Goal: Task Accomplishment & Management: Manage account settings

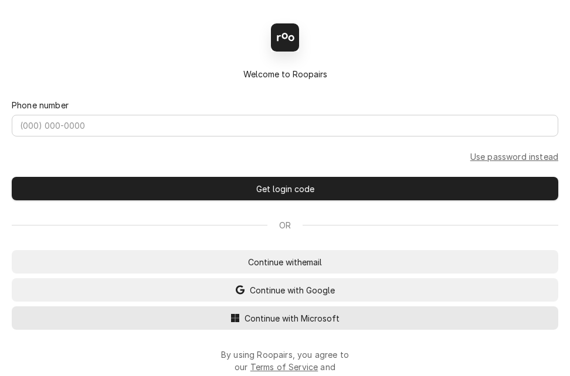
click at [267, 325] on span "Continue with Microsoft" at bounding box center [292, 318] width 100 height 12
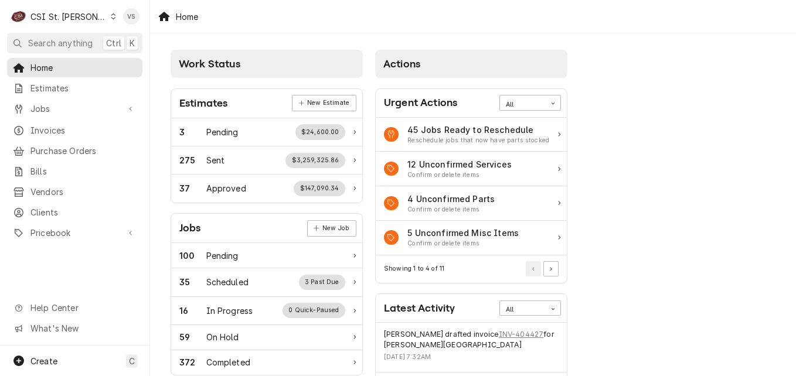
click at [111, 15] on icon "Dynamic Content Wrapper" at bounding box center [113, 16] width 5 height 6
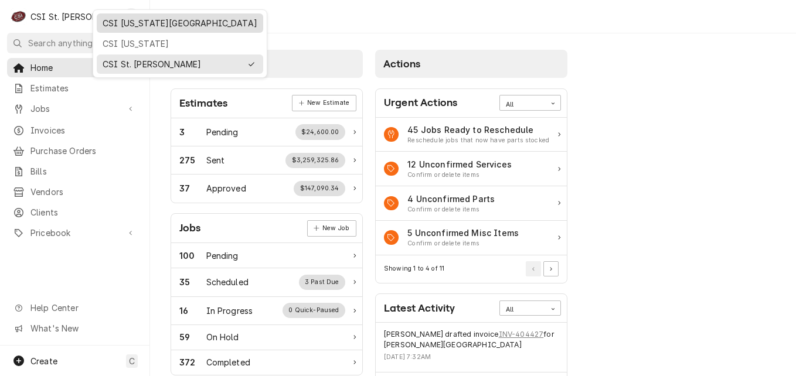
click at [144, 26] on div "CSI [US_STATE][GEOGRAPHIC_DATA]" at bounding box center [180, 23] width 155 height 12
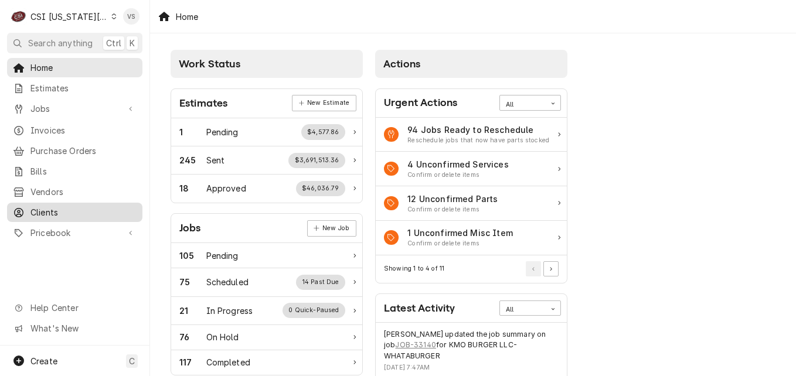
click at [42, 206] on span "Clients" at bounding box center [83, 212] width 106 height 12
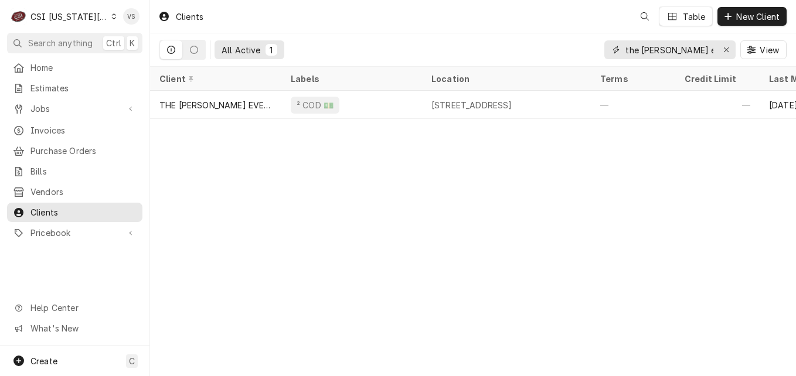
click at [686, 45] on input "the everly even" at bounding box center [669, 49] width 88 height 19
click at [696, 49] on input "the everly even" at bounding box center [669, 49] width 88 height 19
click at [621, 52] on div "the everly even" at bounding box center [669, 49] width 131 height 19
drag, startPoint x: 622, startPoint y: 52, endPoint x: 686, endPoint y: 52, distance: 63.3
click at [686, 52] on div "the everly even" at bounding box center [669, 49] width 131 height 19
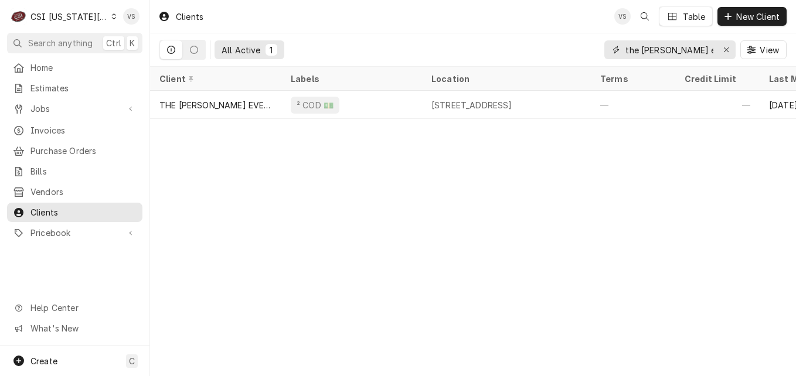
click at [696, 46] on input "the everly even" at bounding box center [669, 49] width 88 height 19
click at [612, 50] on div "the everly even" at bounding box center [669, 49] width 131 height 19
click at [695, 51] on input "the everly even" at bounding box center [669, 49] width 88 height 19
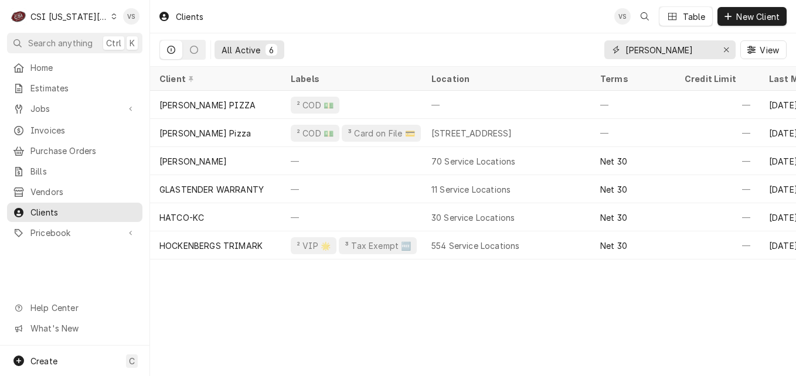
type input "ava rae"
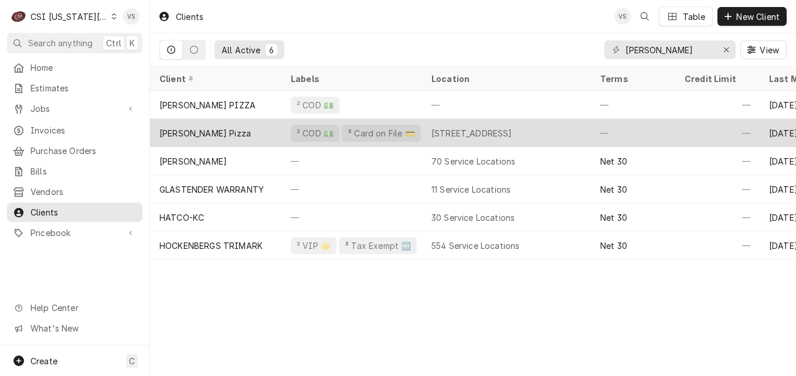
click at [263, 128] on div "[PERSON_NAME] Pizza" at bounding box center [215, 133] width 131 height 28
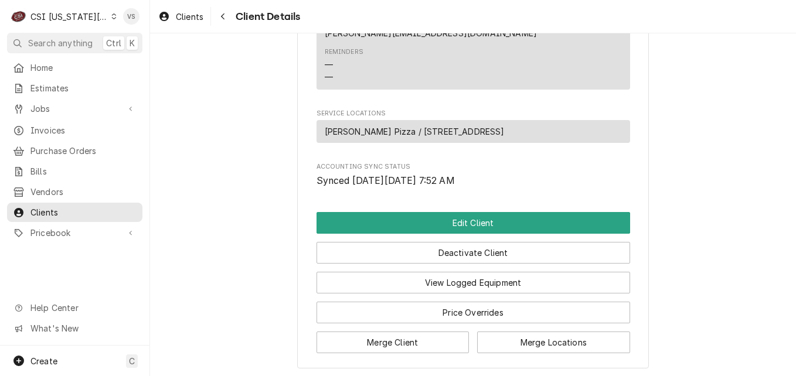
scroll to position [645, 0]
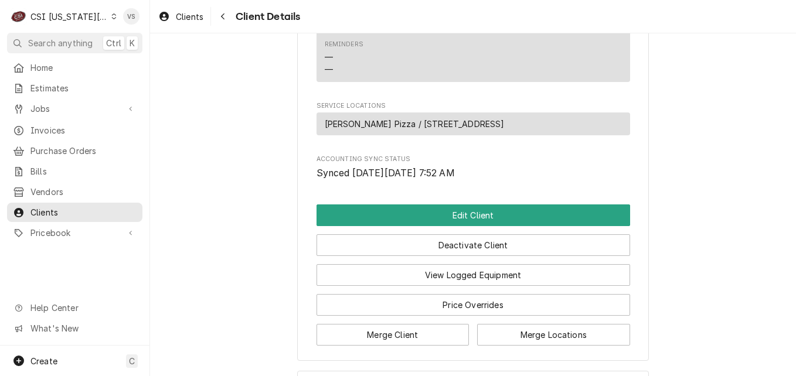
click at [445, 130] on span "[PERSON_NAME] Pizza / [STREET_ADDRESS]" at bounding box center [415, 124] width 180 height 12
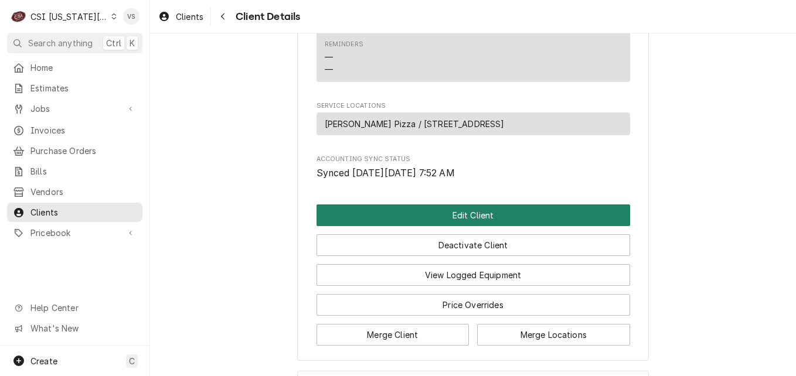
click at [438, 226] on button "Edit Client" at bounding box center [472, 216] width 313 height 22
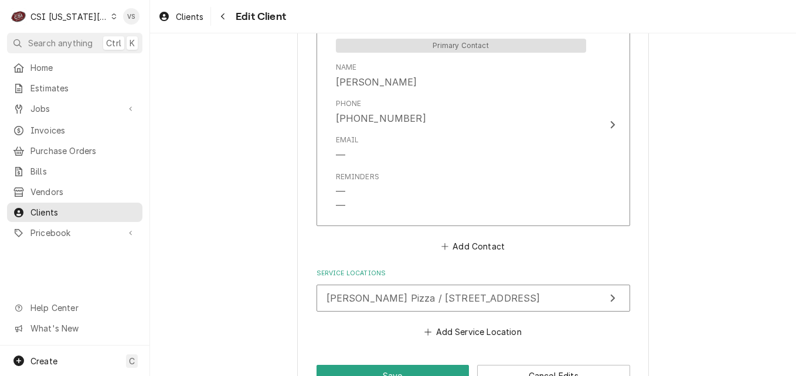
scroll to position [1127, 0]
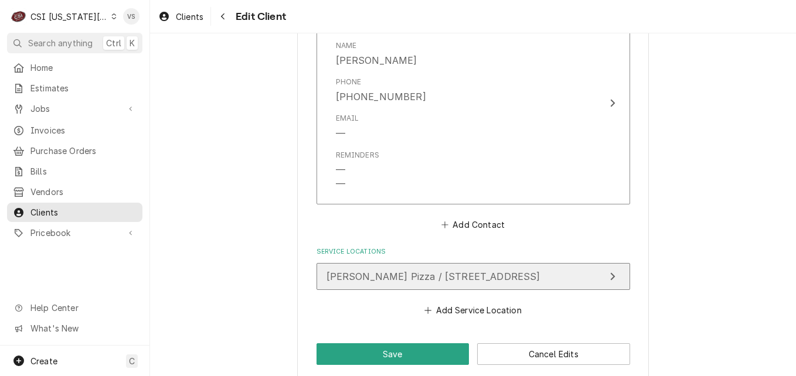
click at [417, 271] on span "Ava Raes Pizza / 11168 S Lone Elm Rd, Olathe, KS 66061" at bounding box center [433, 277] width 214 height 12
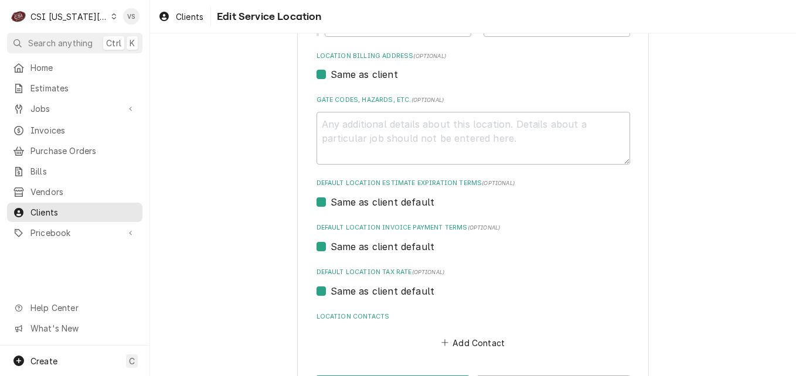
scroll to position [389, 0]
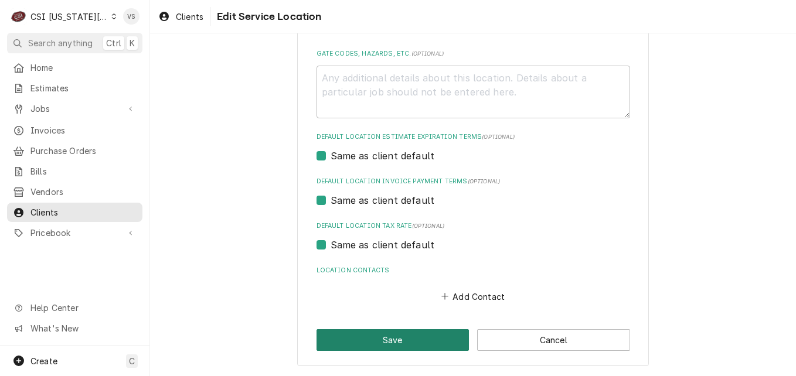
click at [419, 332] on button "Save" at bounding box center [392, 340] width 153 height 22
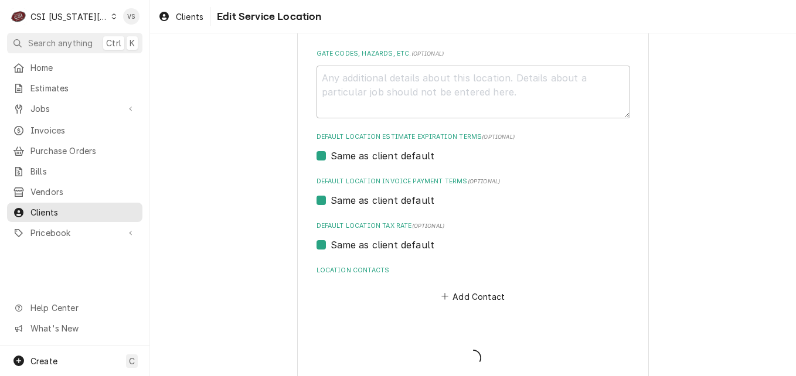
type textarea "x"
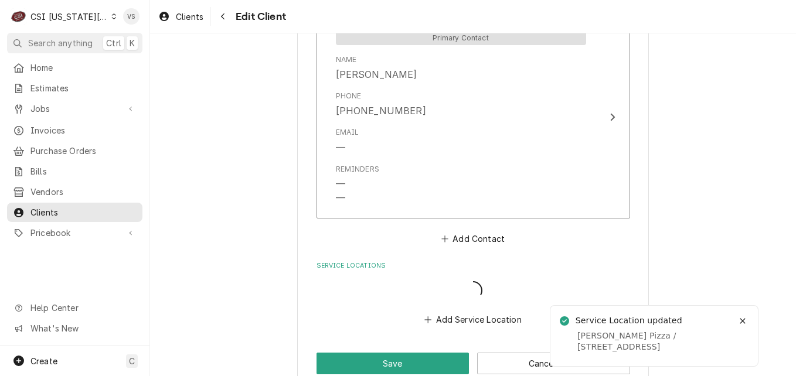
scroll to position [1113, 0]
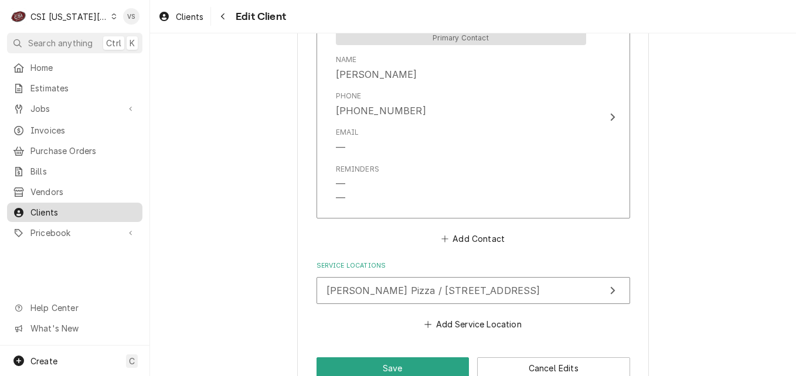
click at [50, 210] on span "Clients" at bounding box center [83, 212] width 106 height 12
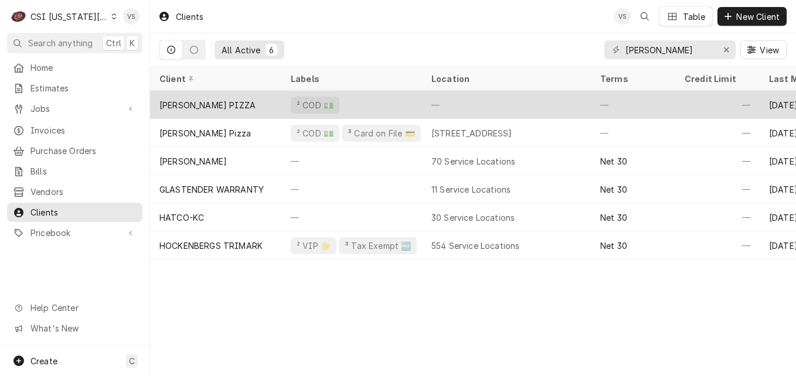
click at [248, 101] on div "[PERSON_NAME] PIZZA" at bounding box center [215, 105] width 131 height 28
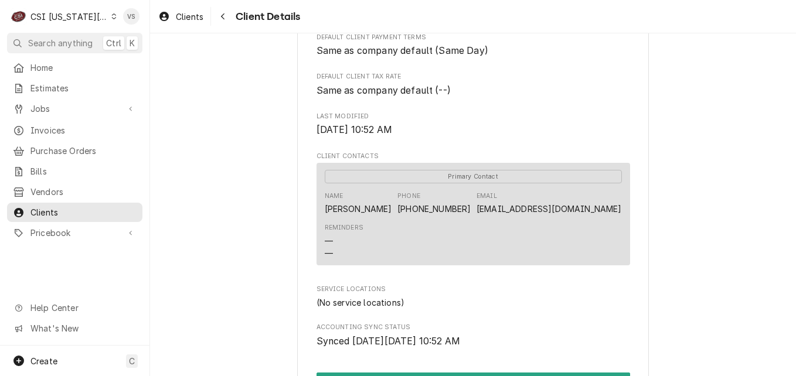
scroll to position [352, 0]
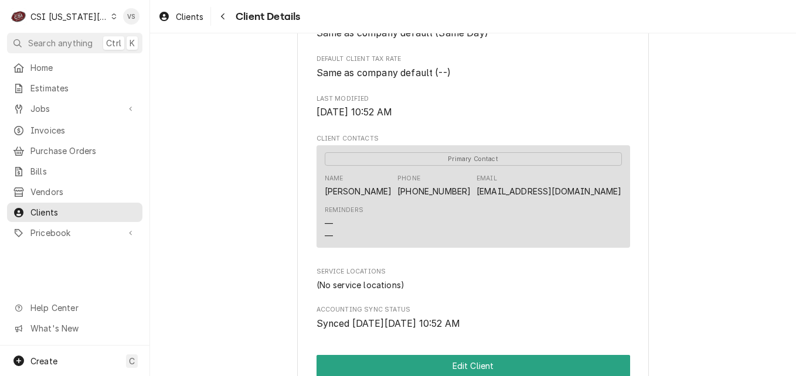
click at [526, 197] on div "[EMAIL_ADDRESS][DOMAIN_NAME]" at bounding box center [548, 191] width 145 height 12
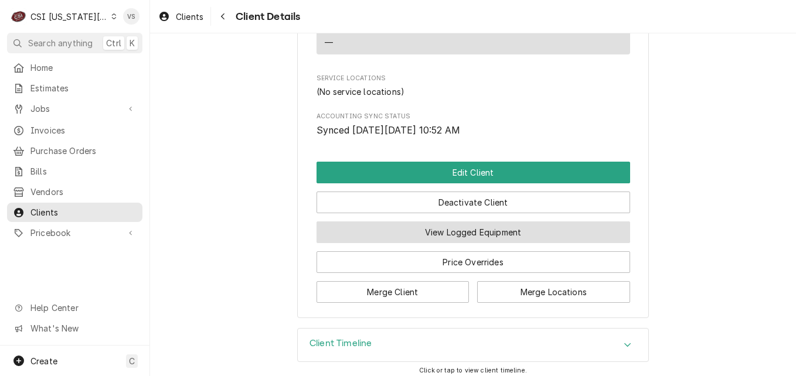
scroll to position [566, 0]
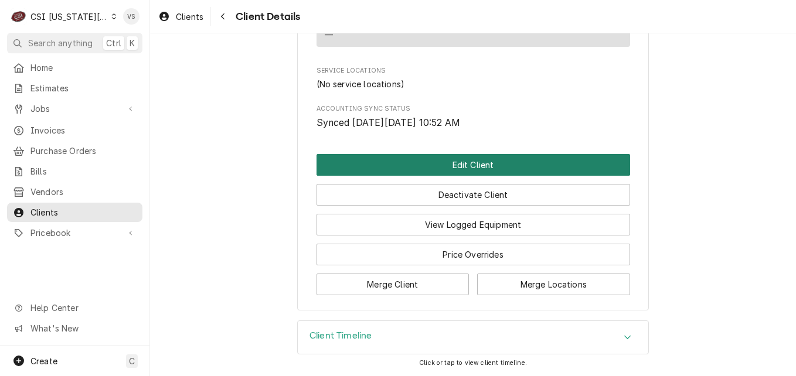
click at [441, 168] on button "Edit Client" at bounding box center [472, 165] width 313 height 22
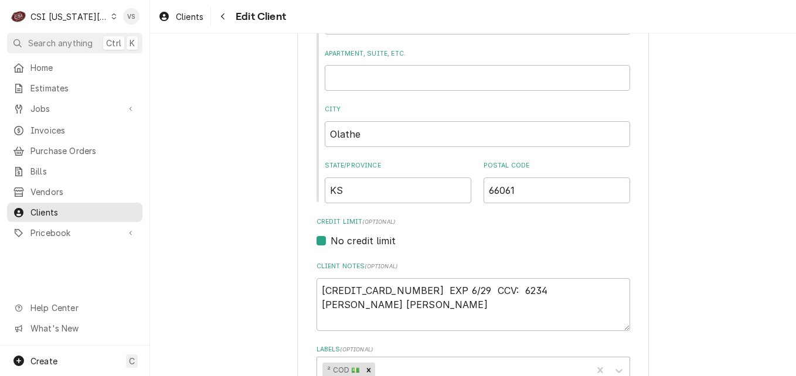
scroll to position [686, 0]
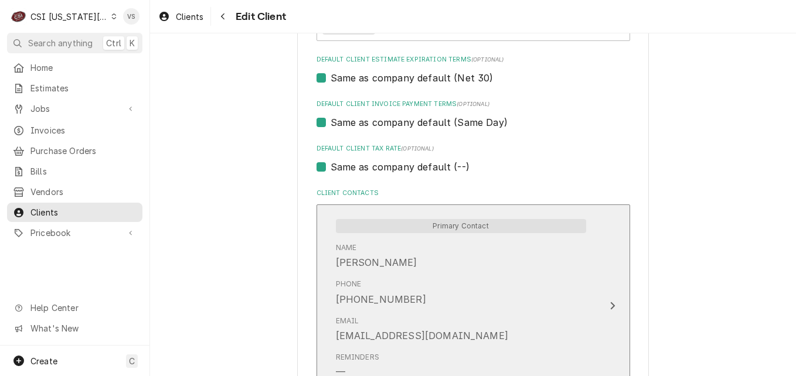
click at [471, 318] on div "Email [EMAIL_ADDRESS][DOMAIN_NAME]" at bounding box center [461, 329] width 250 height 36
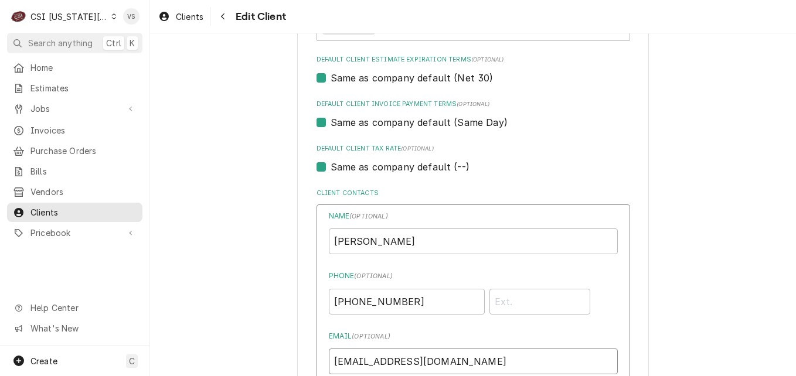
drag, startPoint x: 478, startPoint y: 363, endPoint x: 325, endPoint y: 357, distance: 153.6
click at [329, 357] on input "[EMAIL_ADDRESS][DOMAIN_NAME]" at bounding box center [473, 362] width 289 height 26
click at [51, 206] on span "Clients" at bounding box center [83, 212] width 106 height 12
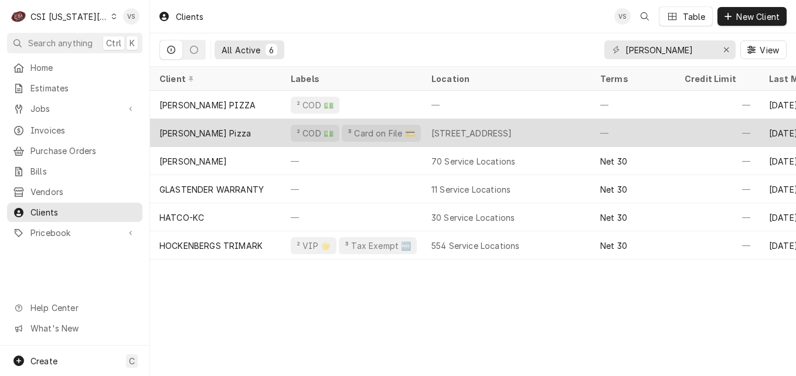
click at [238, 130] on div "[PERSON_NAME] Pizza" at bounding box center [215, 133] width 131 height 28
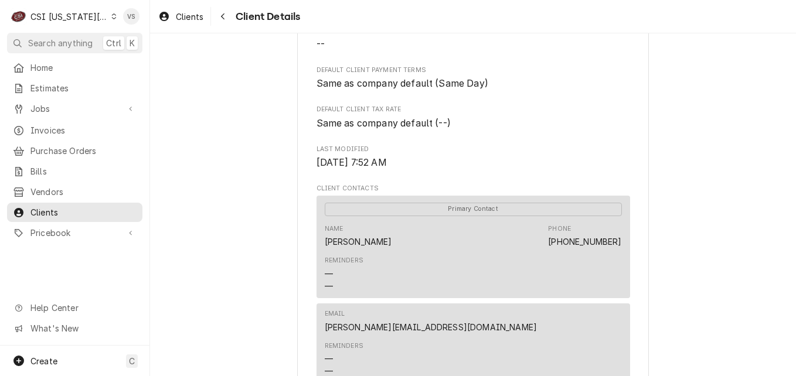
scroll to position [686, 0]
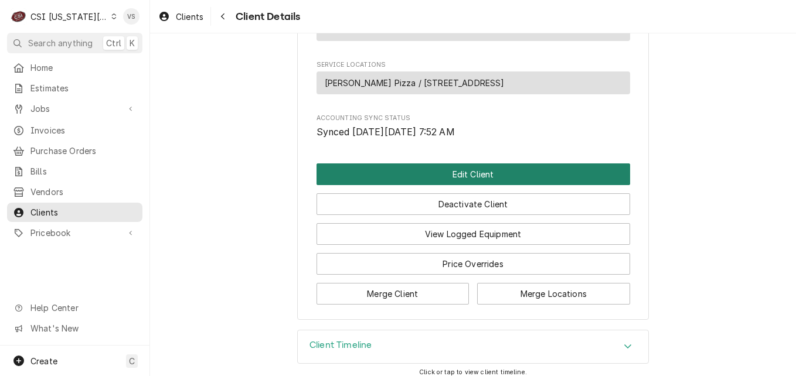
click at [437, 185] on button "Edit Client" at bounding box center [472, 174] width 313 height 22
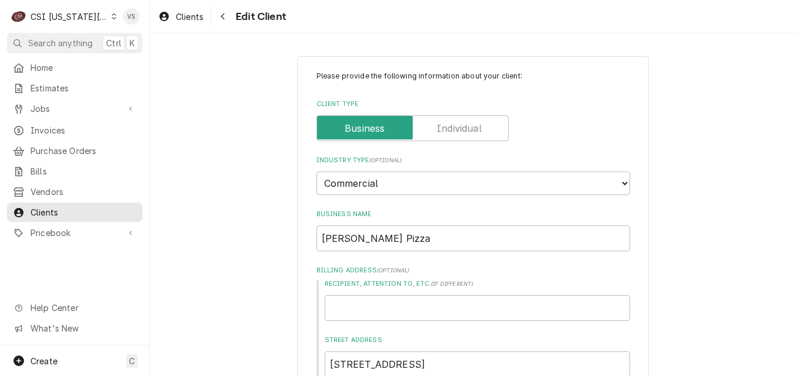
type textarea "x"
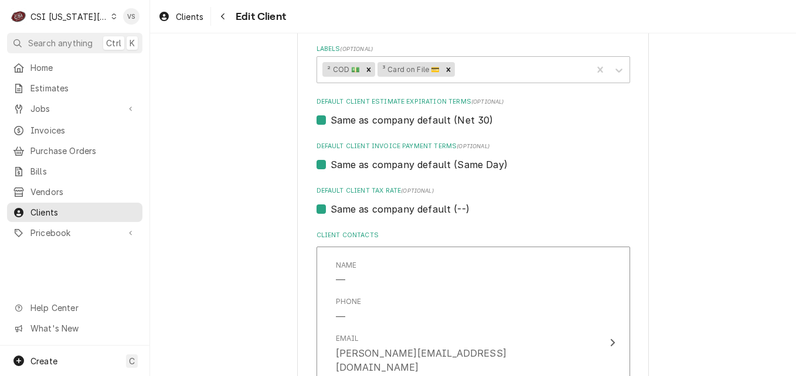
scroll to position [1028, 0]
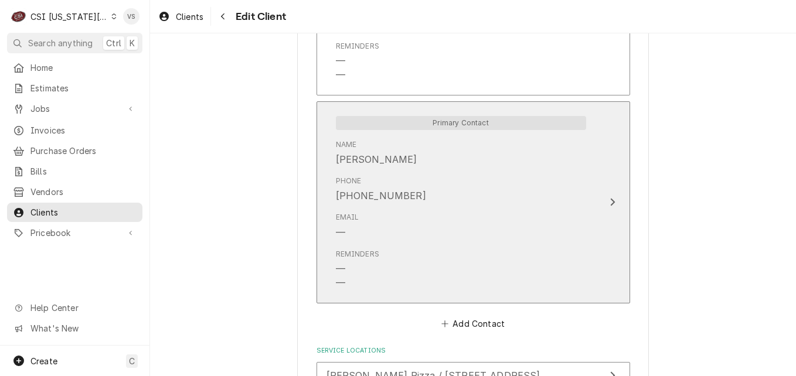
click at [432, 207] on div "Email —" at bounding box center [461, 225] width 250 height 36
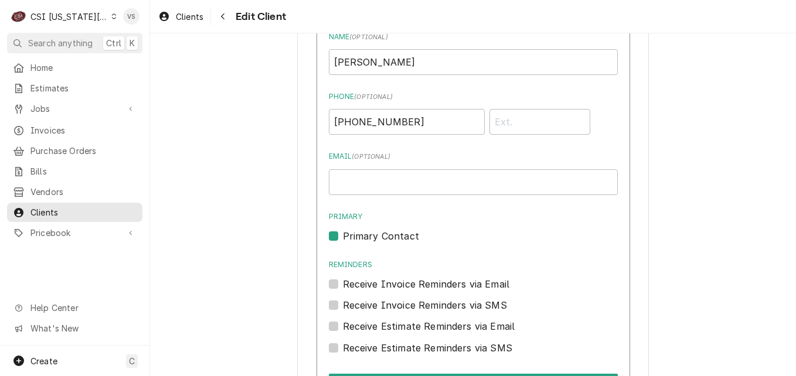
scroll to position [1070, 0]
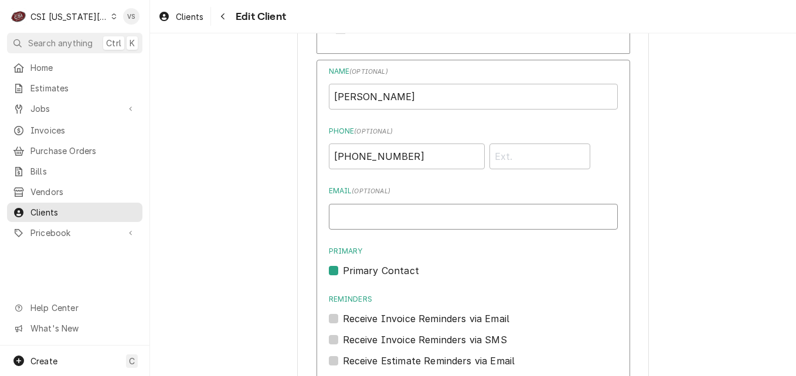
click at [387, 204] on input "Email ( optional )" at bounding box center [473, 217] width 289 height 26
paste input "[EMAIL_ADDRESS][DOMAIN_NAME]"
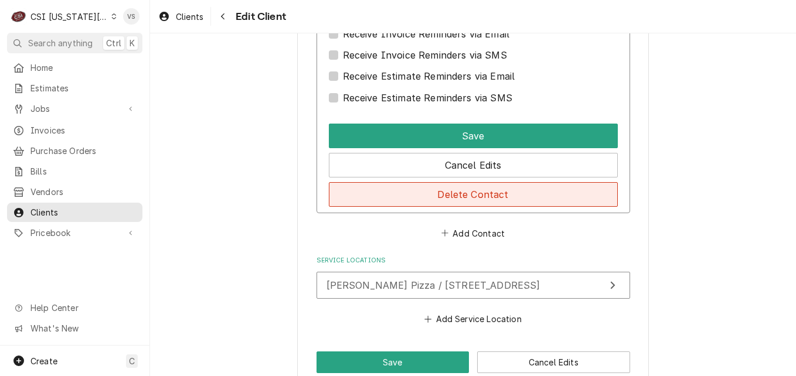
scroll to position [1363, 0]
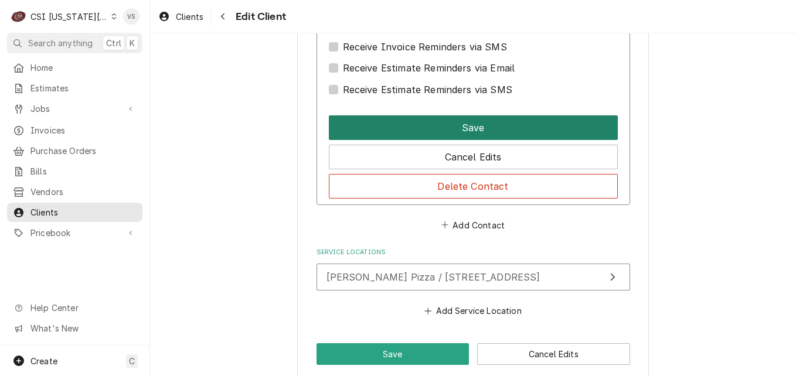
type input "[EMAIL_ADDRESS][DOMAIN_NAME]"
click at [425, 115] on button "Save" at bounding box center [473, 127] width 289 height 25
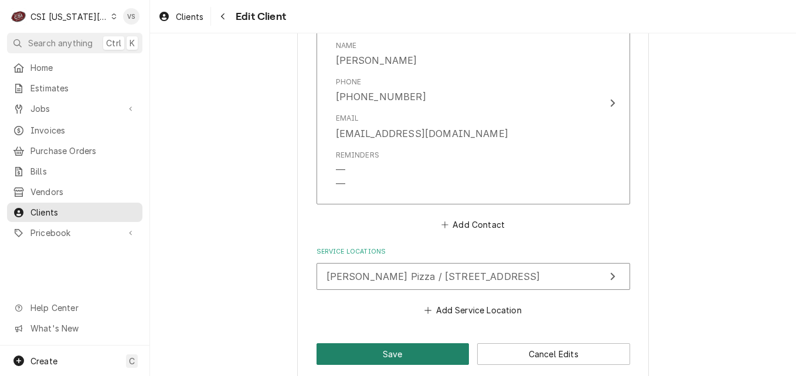
click at [411, 343] on button "Save" at bounding box center [392, 354] width 153 height 22
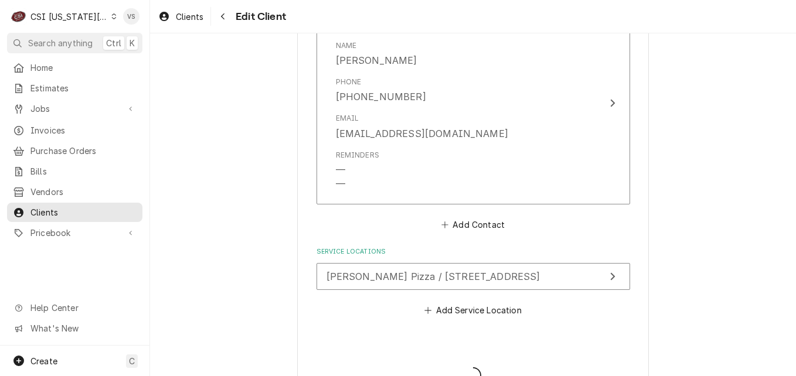
type textarea "x"
